Goal: Task Accomplishment & Management: Complete application form

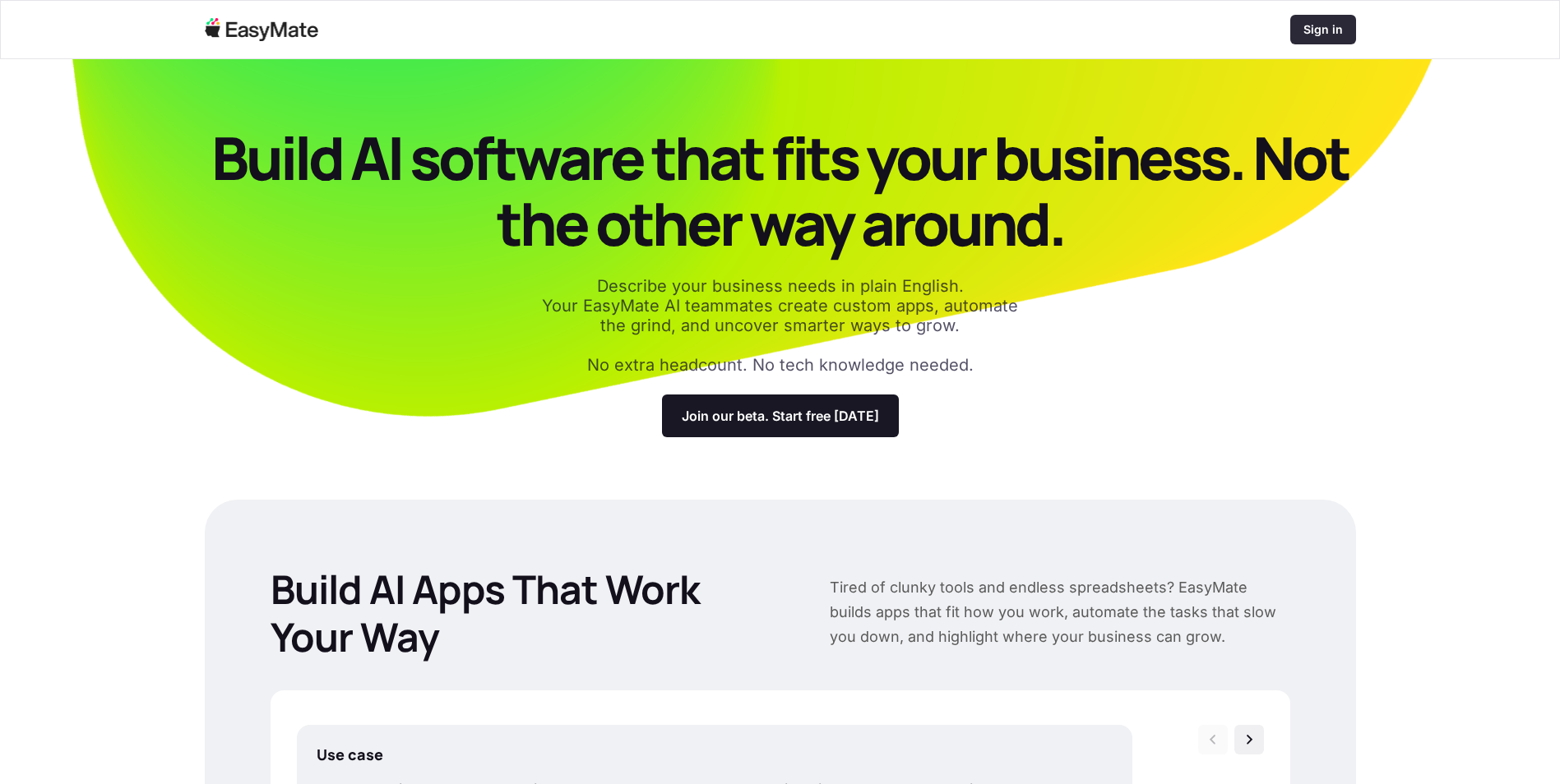
drag, startPoint x: 0, startPoint y: 0, endPoint x: 1350, endPoint y: 32, distance: 1350.4
click at [1350, 32] on div "Sign in" at bounding box center [1323, 29] width 66 height 30
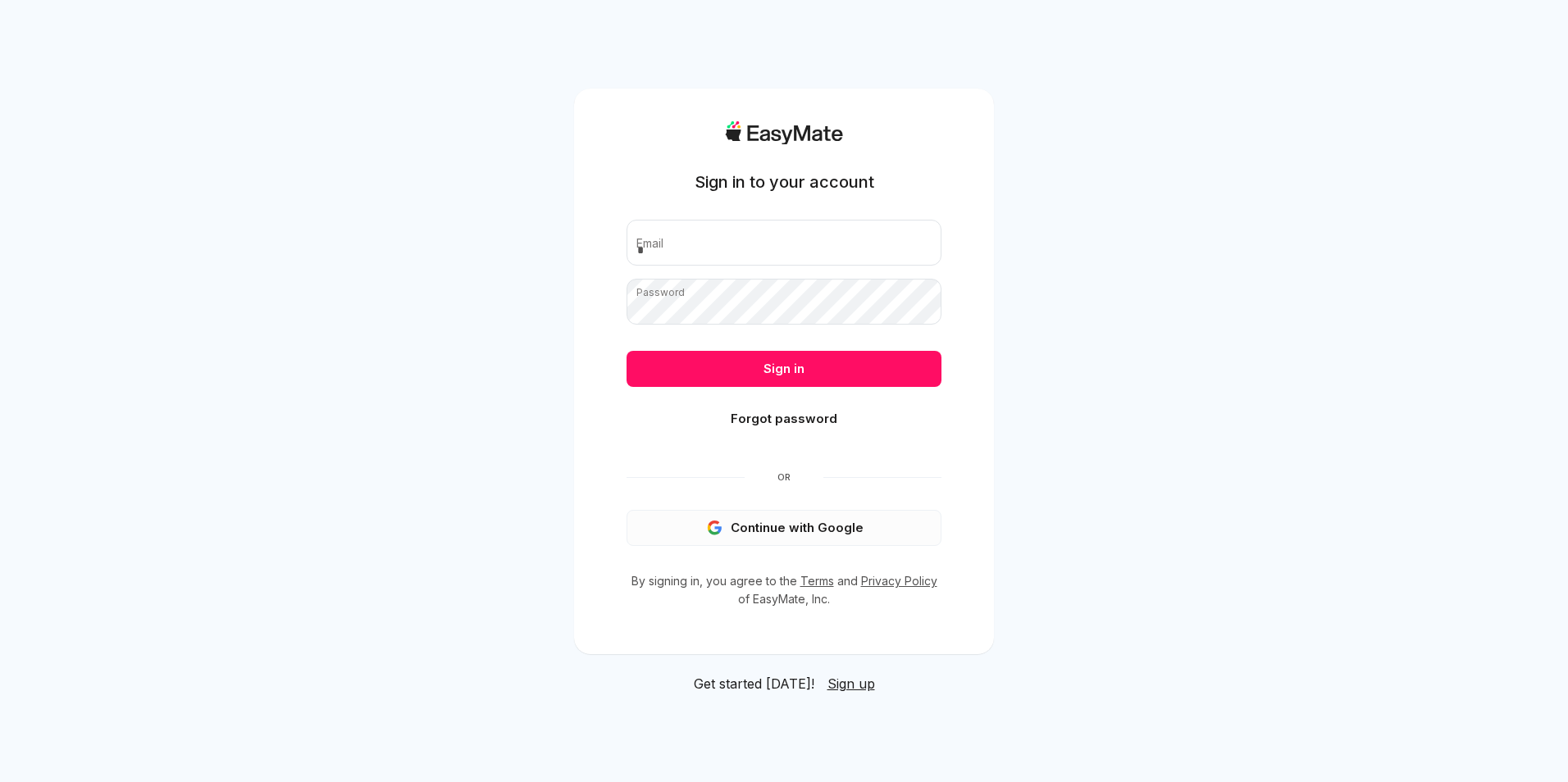
click at [783, 533] on button "Continue with Google" at bounding box center [783, 529] width 315 height 36
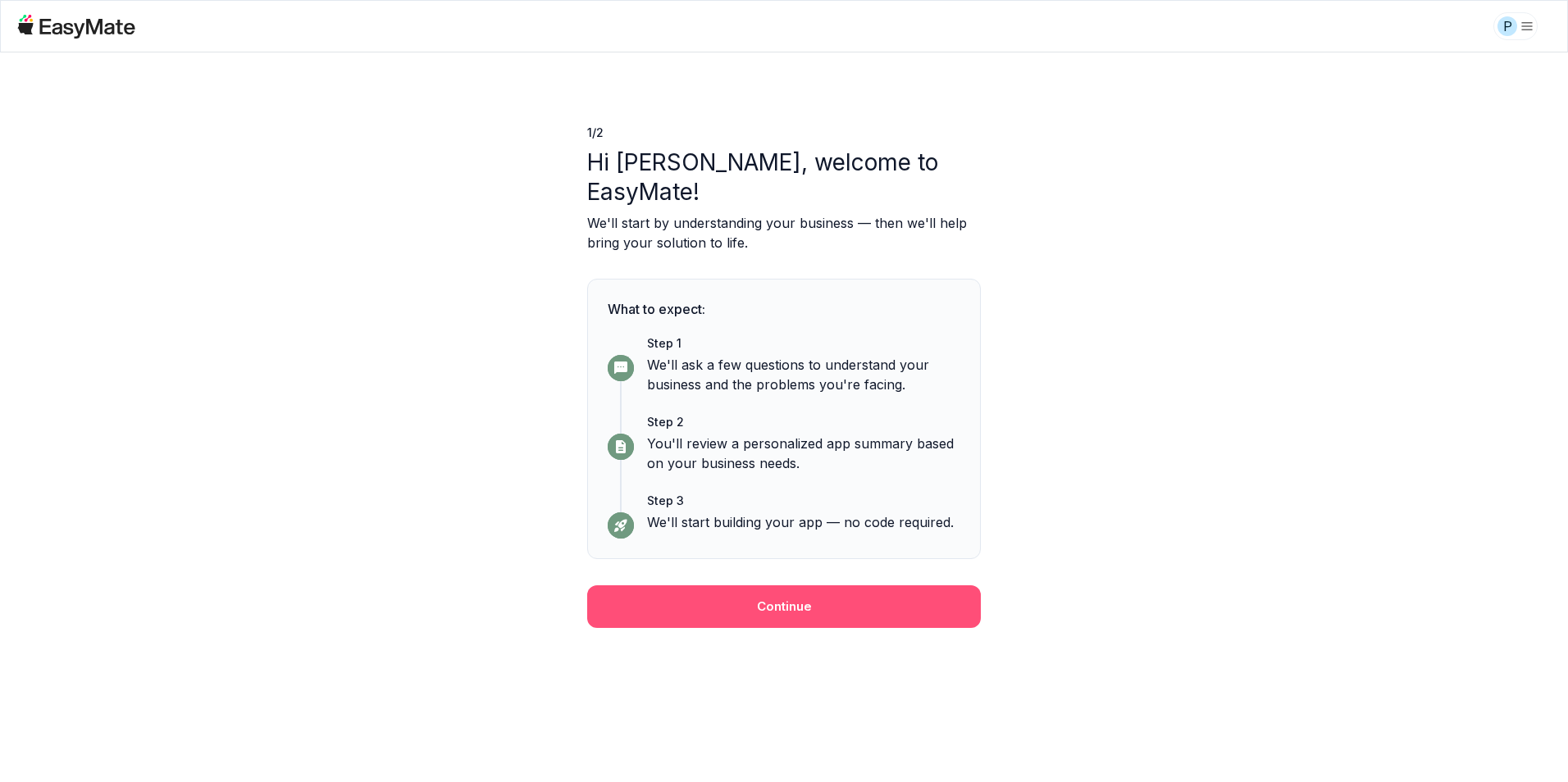
click at [817, 585] on button "Continue" at bounding box center [784, 606] width 394 height 43
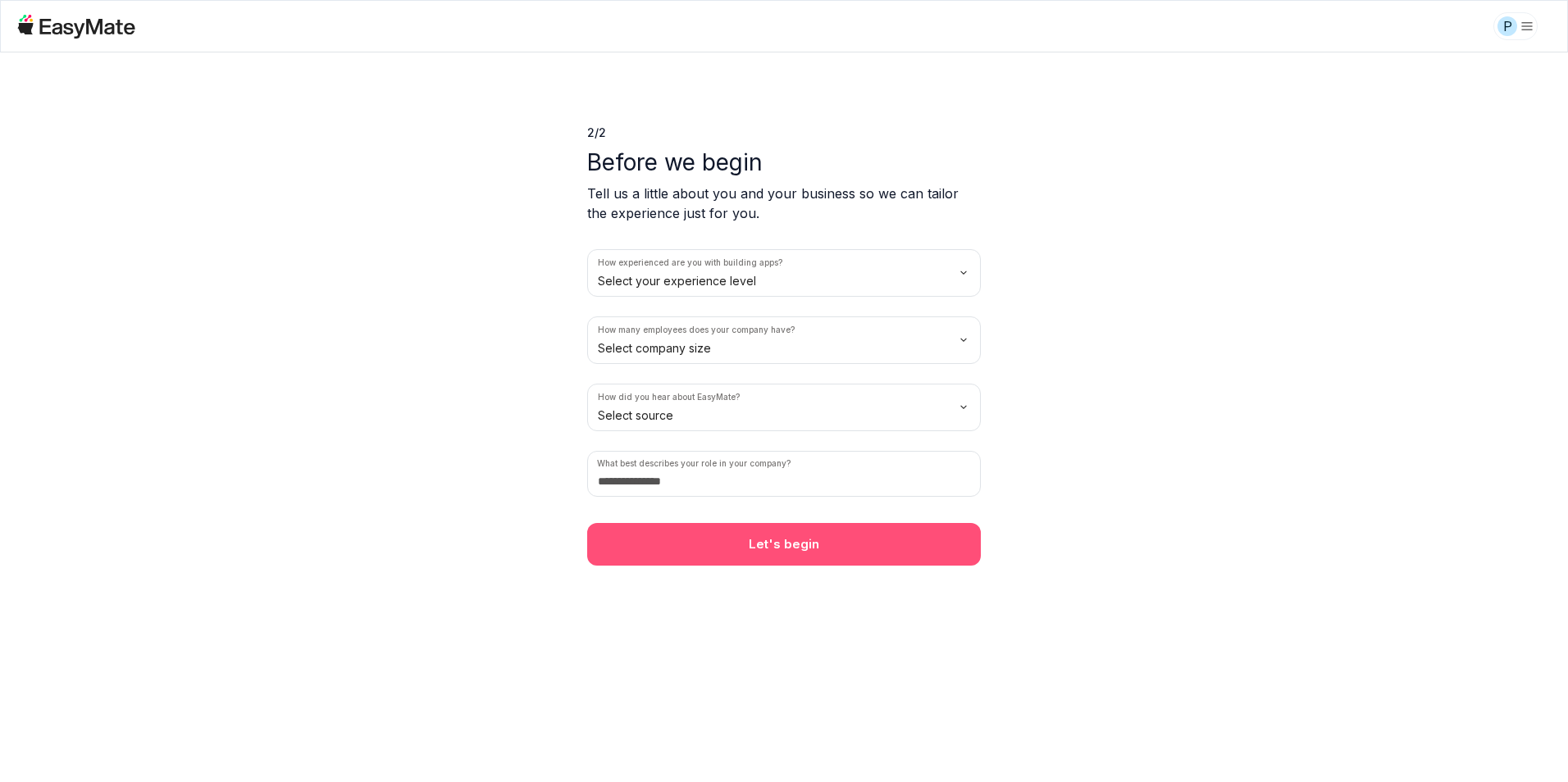
click at [817, 540] on button "Let's begin" at bounding box center [784, 544] width 394 height 43
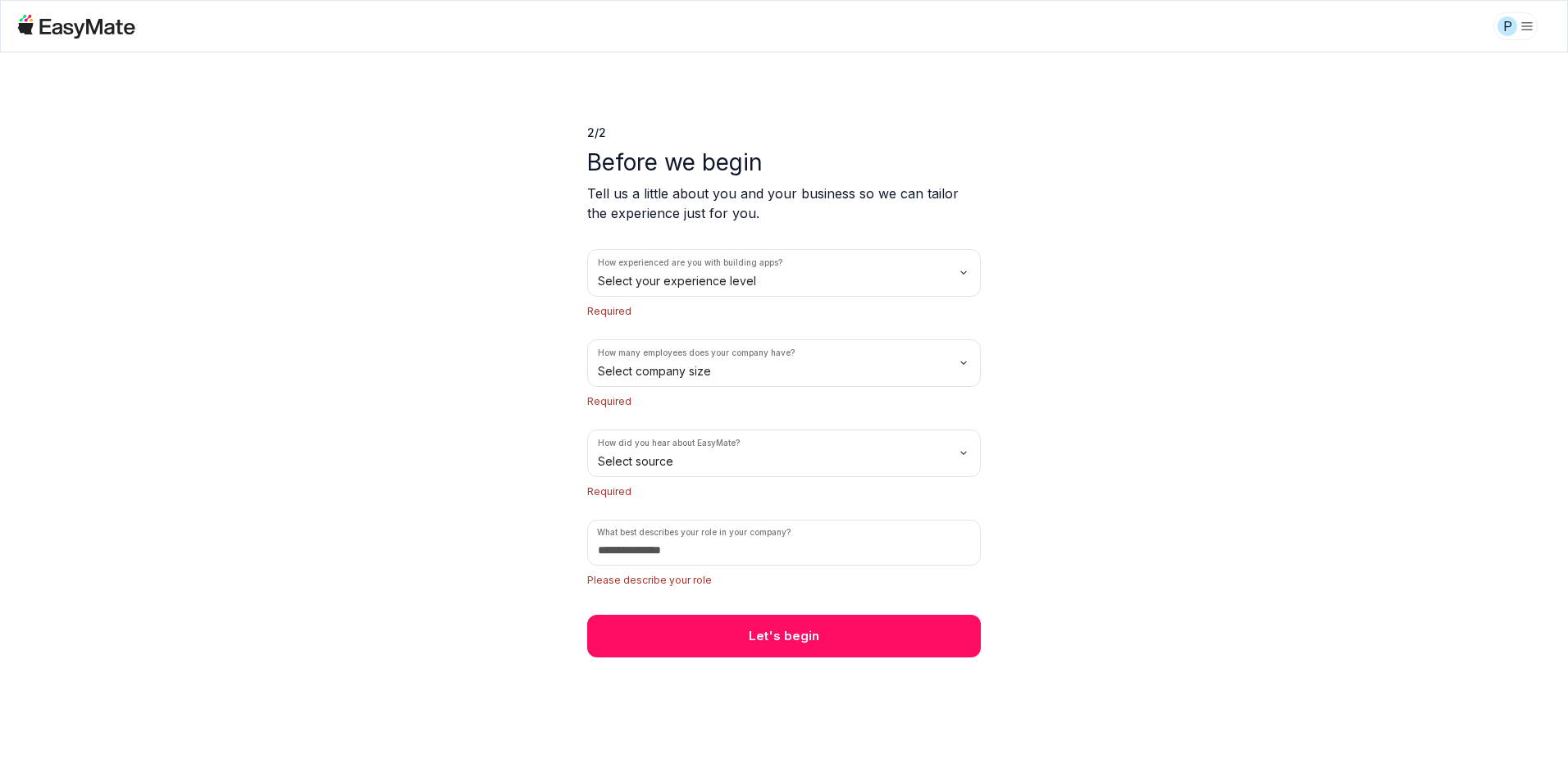
click at [917, 273] on html "P 2 / 2 Before we begin Tell us a little about you and your business so we can …" at bounding box center [784, 391] width 1568 height 782
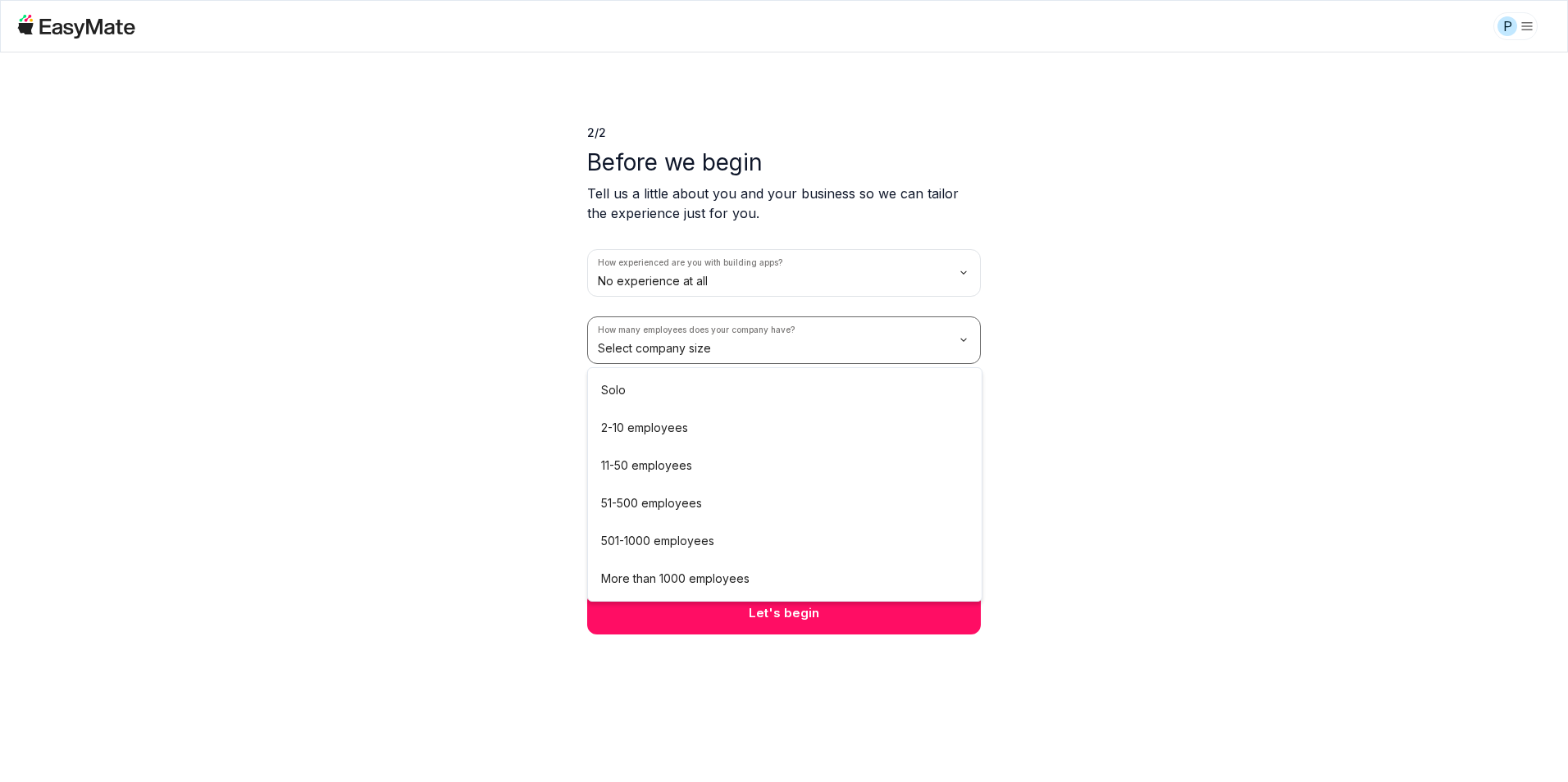
click at [770, 359] on html "P 2 / 2 Before we begin Tell us a little about you and your business so we can …" at bounding box center [784, 391] width 1568 height 782
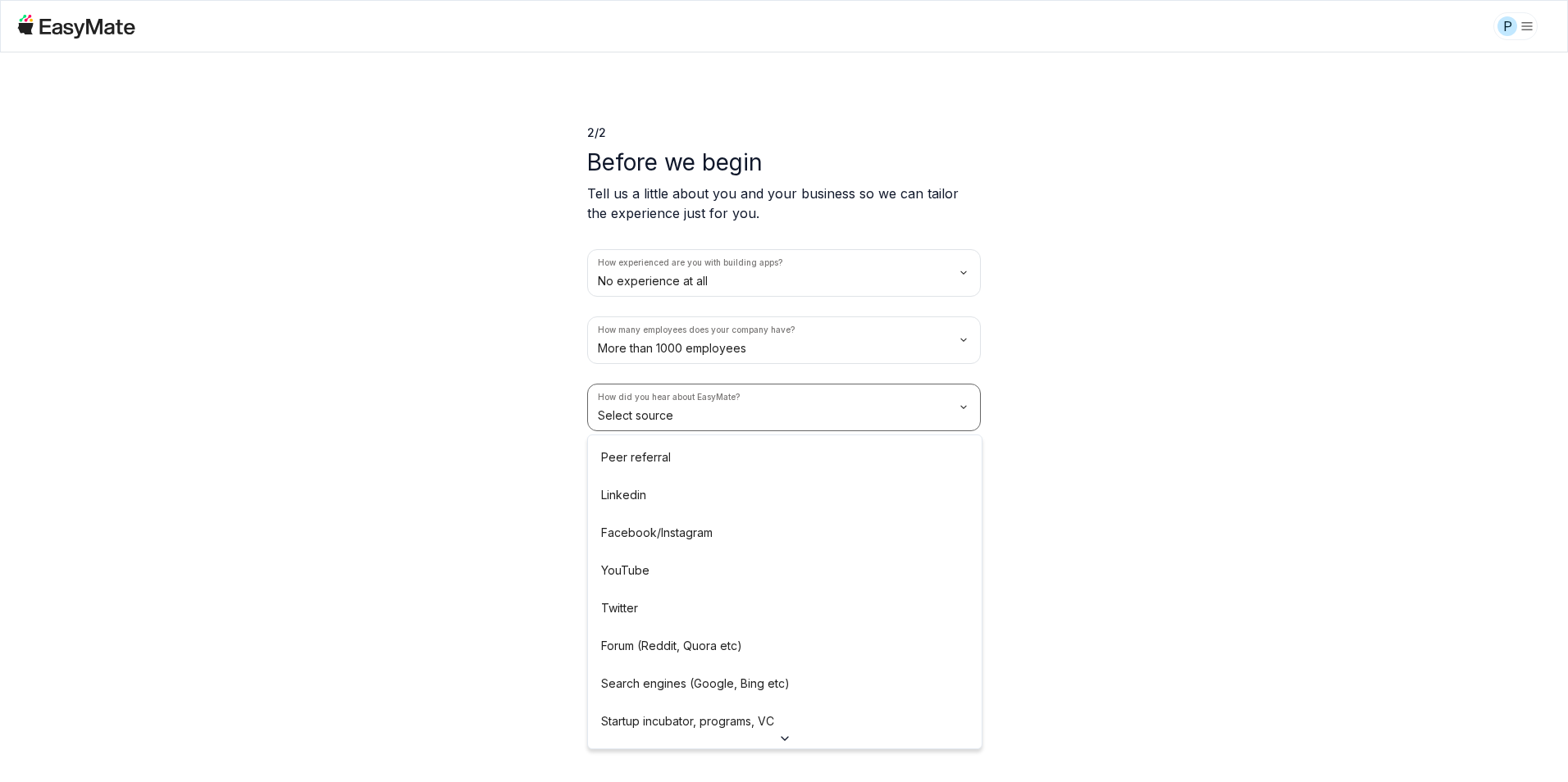
click at [758, 421] on html "P 2 / 2 Before we begin Tell us a little about you and your business so we can …" at bounding box center [784, 391] width 1568 height 782
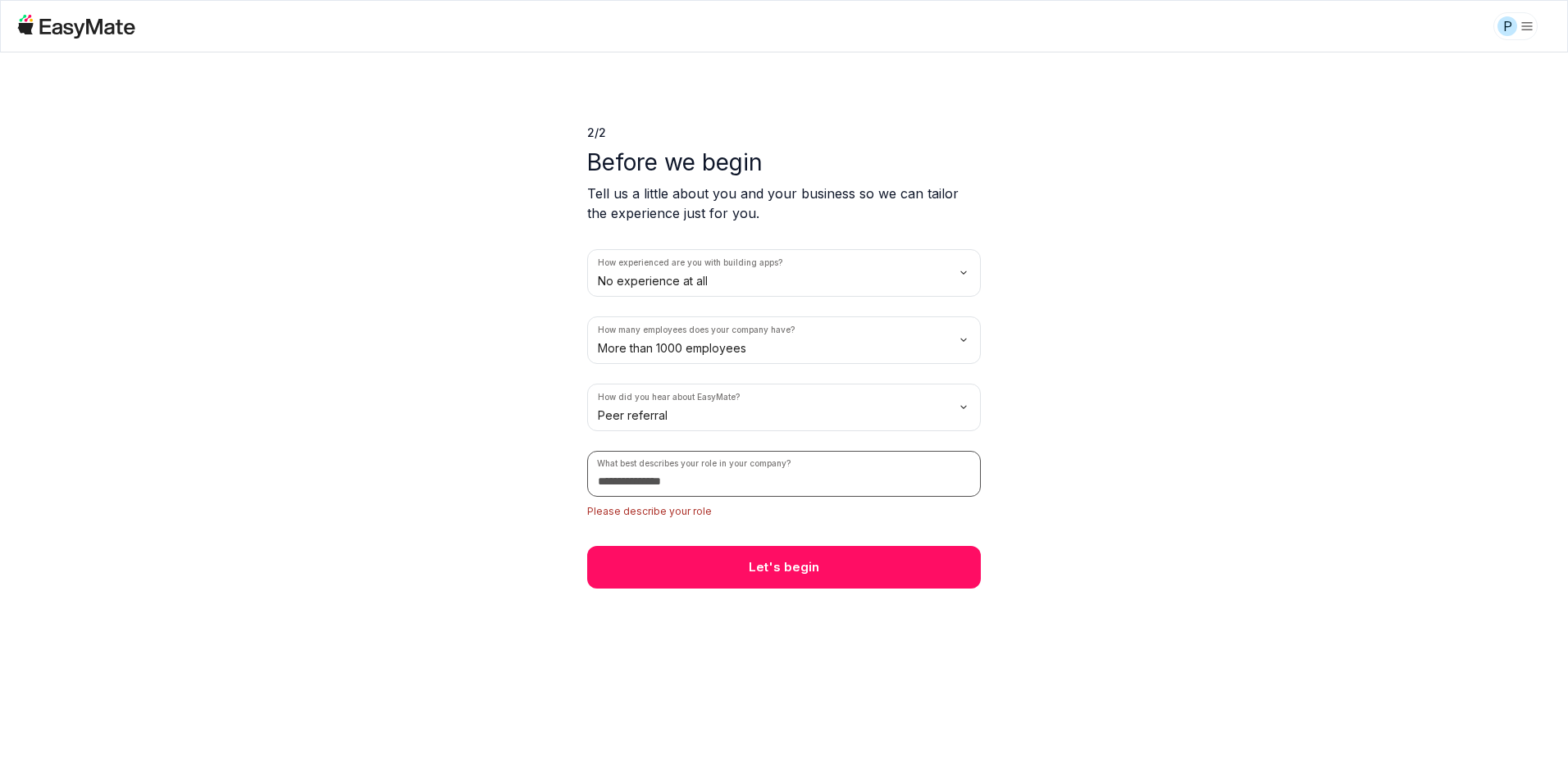
click at [735, 467] on input at bounding box center [784, 474] width 394 height 46
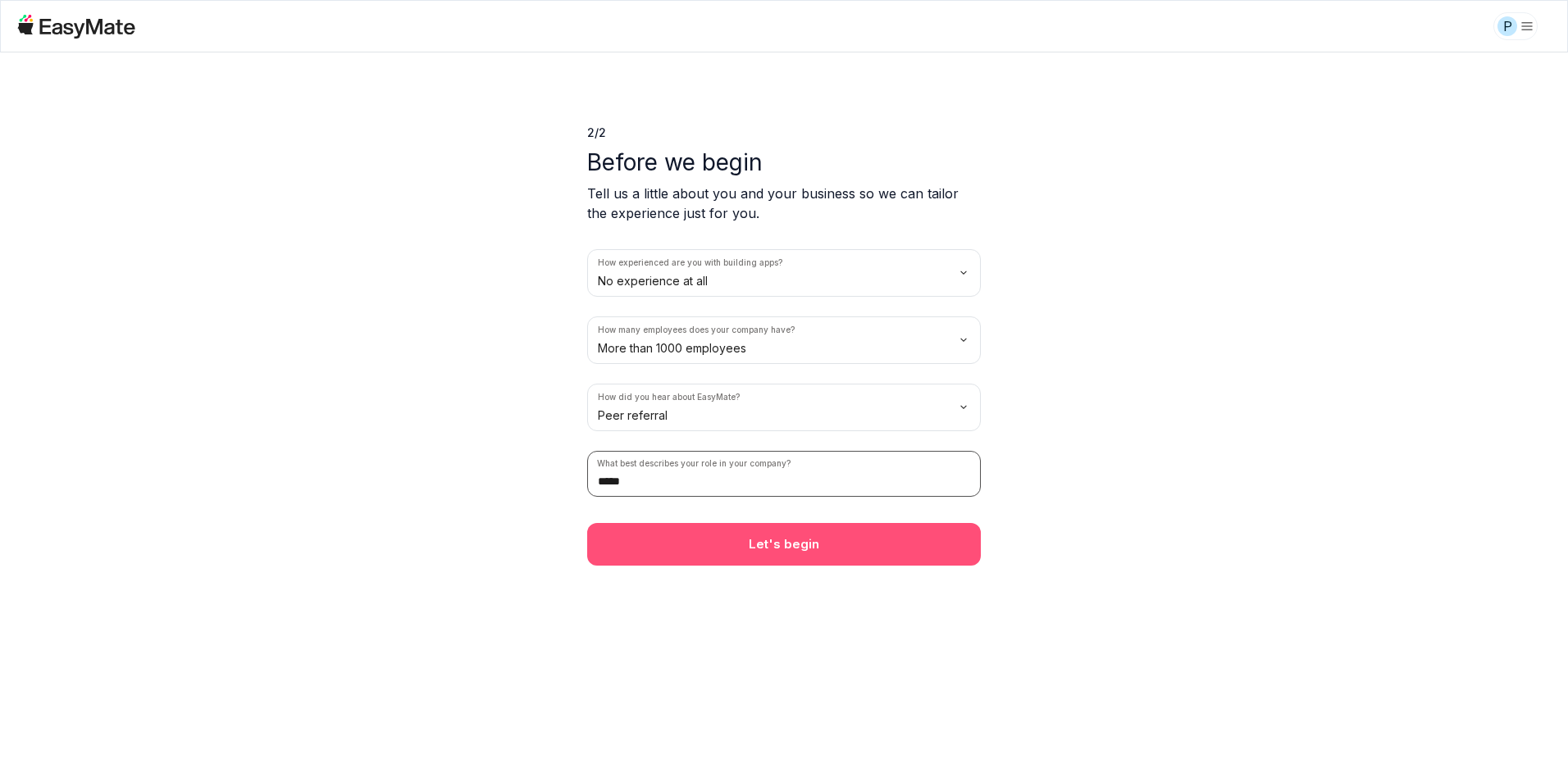
type input "*****"
click at [750, 546] on button "Let's begin" at bounding box center [784, 544] width 394 height 43
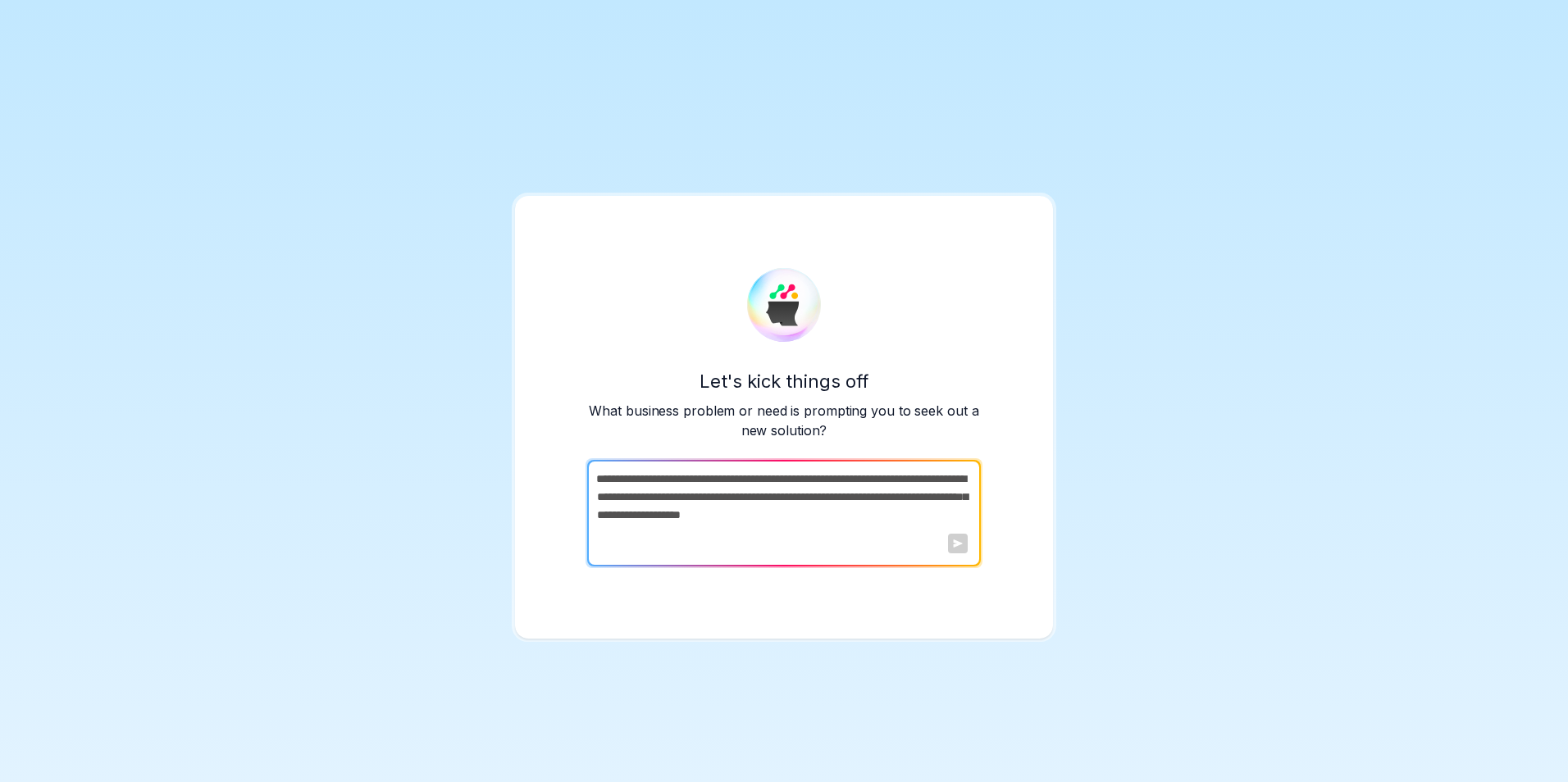
click at [1218, 408] on div "Let's kick things off What business problem or need is prompting you to seek ou…" at bounding box center [784, 391] width 1568 height 782
click at [954, 555] on textarea at bounding box center [782, 513] width 390 height 107
click at [921, 401] on p "What business problem or need is prompting you to seek out a new solution?" at bounding box center [784, 420] width 394 height 39
click at [649, 129] on div "Let's kick things off What business problem or need is prompting you to seek ou…" at bounding box center [784, 391] width 1568 height 782
click at [478, 469] on div "Let's kick things off What business problem or need is prompting you to seek ou…" at bounding box center [784, 391] width 1568 height 782
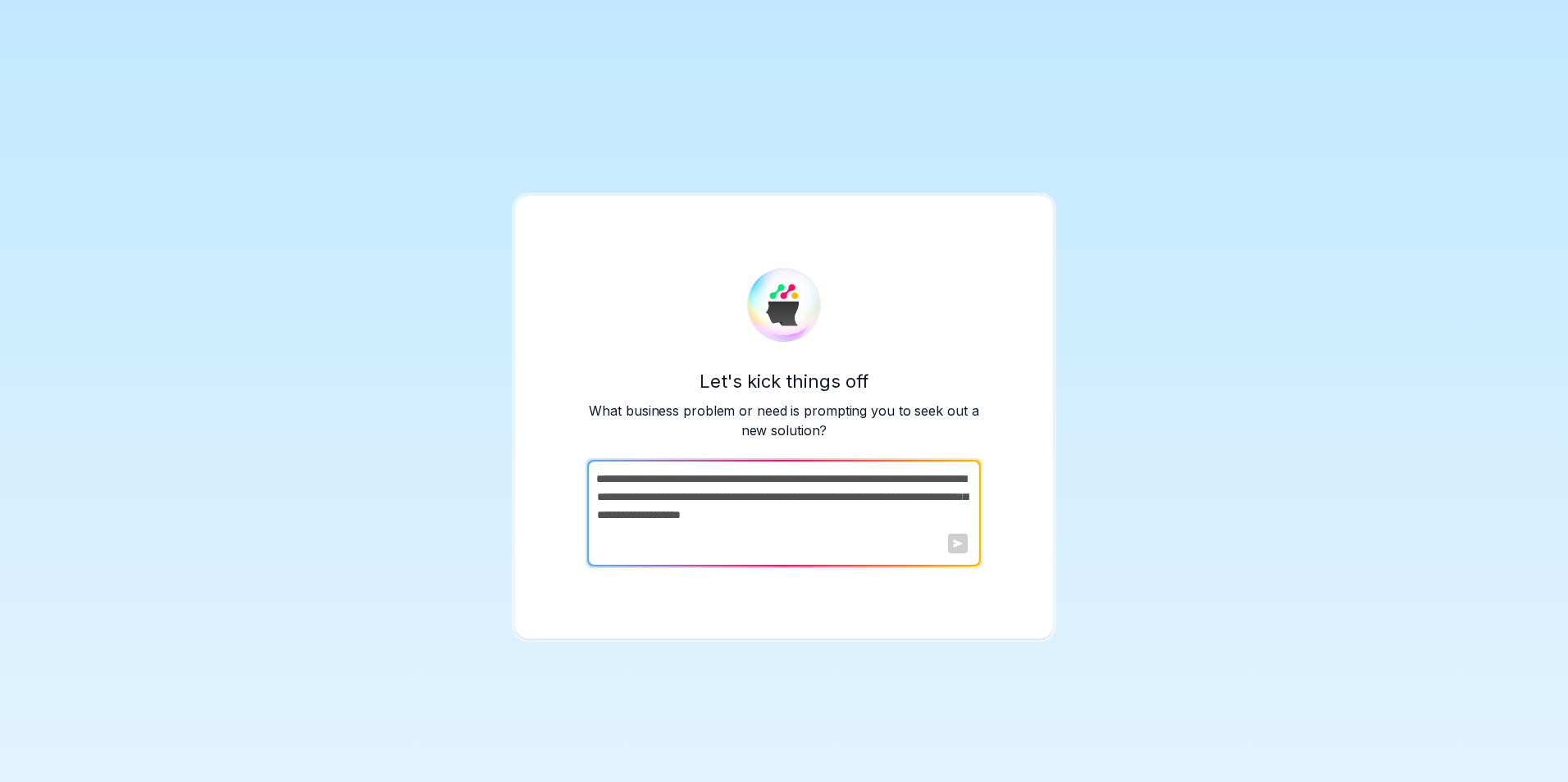
click at [843, 395] on div "Let's kick things off What business problem or need is prompting you to seek ou…" at bounding box center [784, 403] width 394 height 72
click at [1024, 234] on div "Let's kick things off What business problem or need is prompting you to seek ou…" at bounding box center [784, 417] width 538 height 443
click at [1052, 182] on div "Let's kick things off What business problem or need is prompting you to seek ou…" at bounding box center [784, 391] width 1568 height 782
click at [935, 520] on textarea at bounding box center [782, 513] width 390 height 107
drag, startPoint x: 968, startPoint y: 511, endPoint x: 492, endPoint y: 435, distance: 482.0
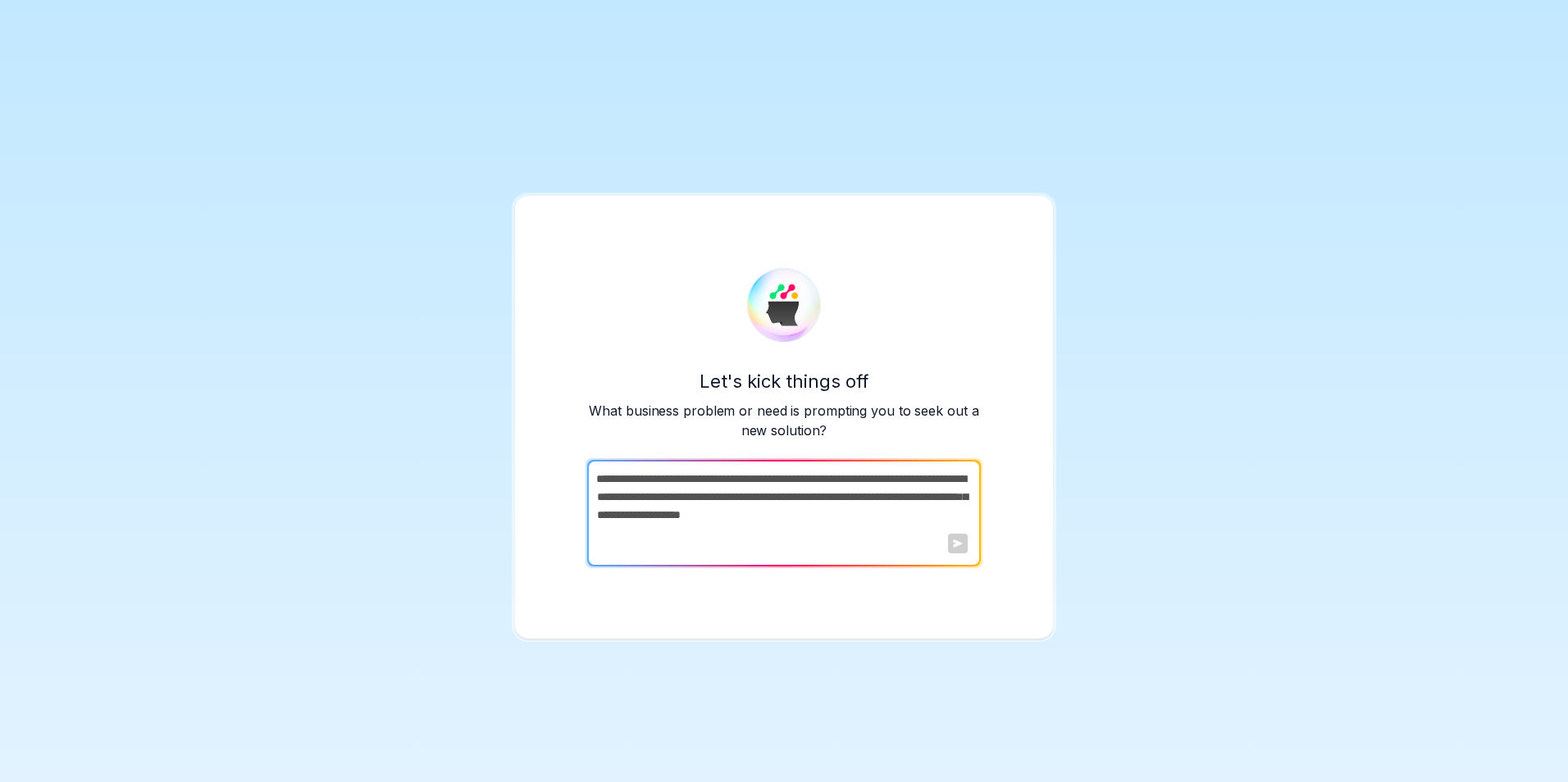
click at [492, 435] on div "Let's kick things off What business problem or need is prompting you to seek ou…" at bounding box center [784, 391] width 1568 height 782
click at [729, 623] on div "Let's kick things off What business problem or need is prompting you to seek ou…" at bounding box center [784, 417] width 538 height 443
click at [897, 407] on p "What business problem or need is prompting you to seek out a new solution?" at bounding box center [784, 420] width 394 height 39
click at [1567, 544] on html "Let's kick things off What business problem or need is prompting you to seek ou…" at bounding box center [784, 391] width 1568 height 782
